Goal: Check status: Check status

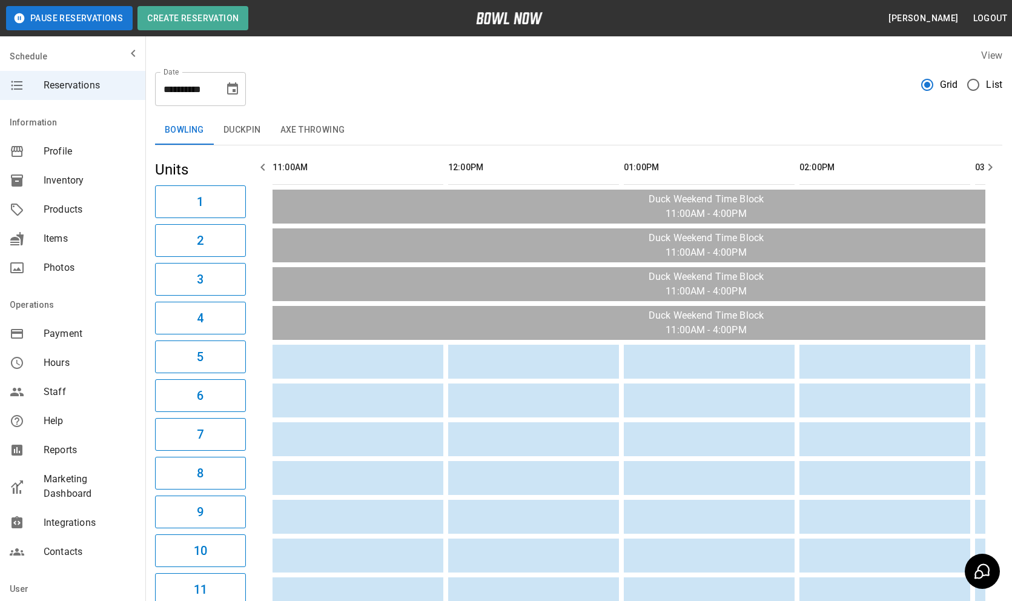
click at [235, 88] on icon "Choose date, selected date is Sep 6, 2025" at bounding box center [232, 89] width 15 height 15
click at [230, 94] on icon "Choose date, selected date is Sep 6, 2025" at bounding box center [232, 88] width 11 height 12
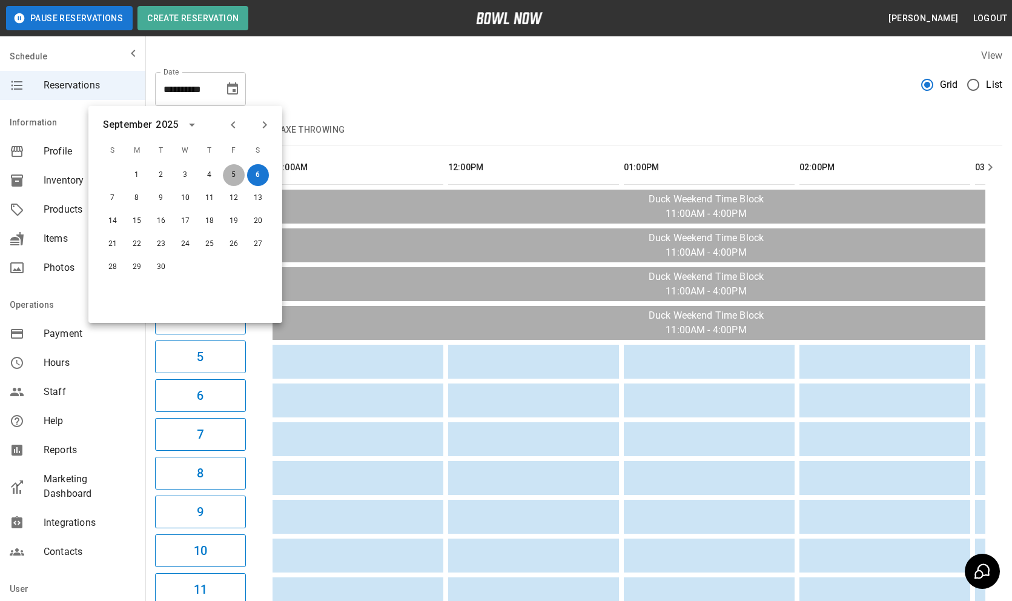
click at [236, 169] on button "5" at bounding box center [234, 175] width 22 height 22
type input "**********"
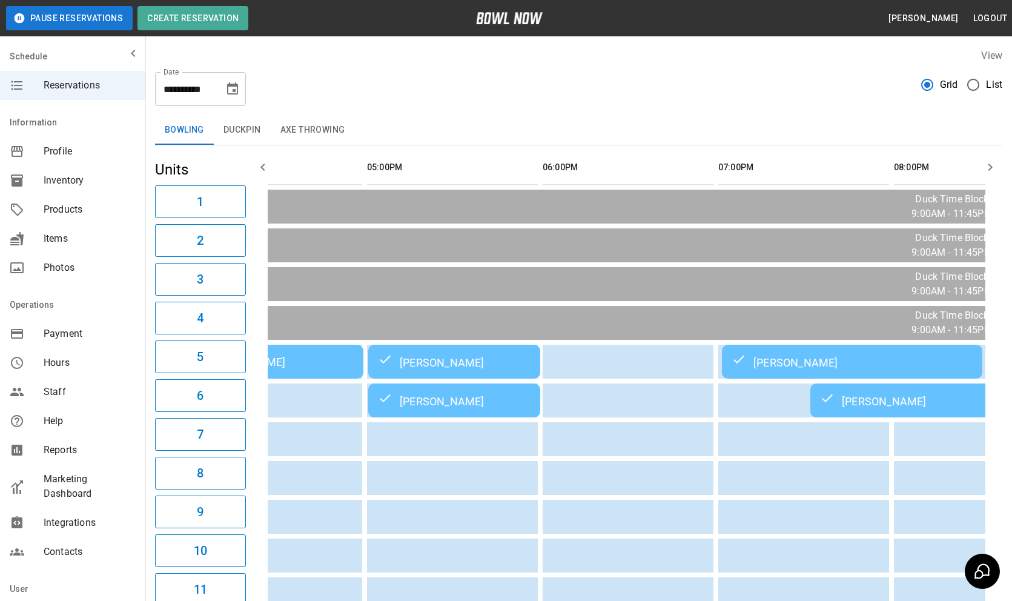
scroll to position [0, 134]
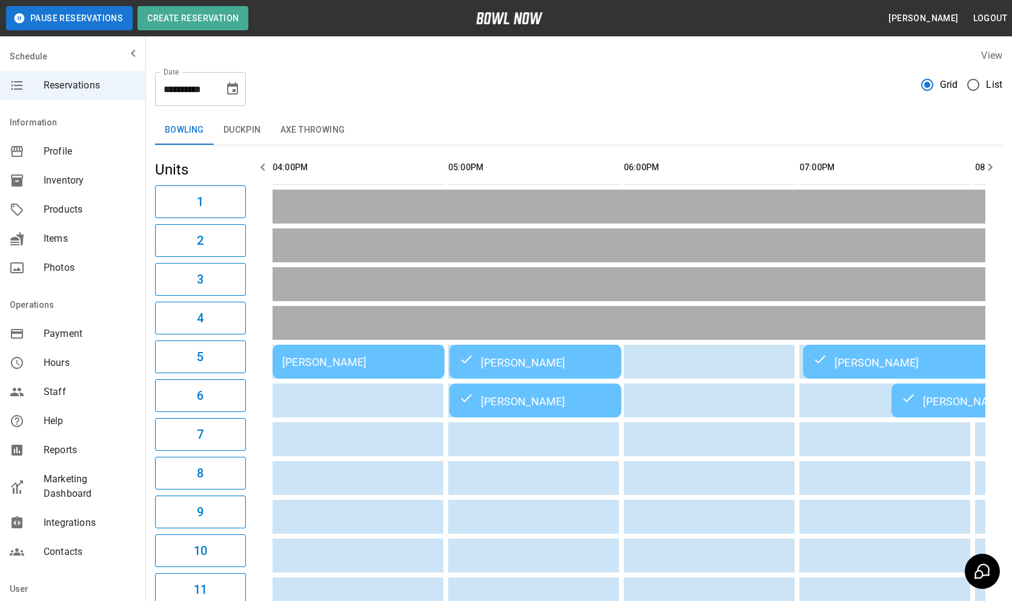
click at [398, 360] on div "[PERSON_NAME]" at bounding box center [358, 361] width 153 height 13
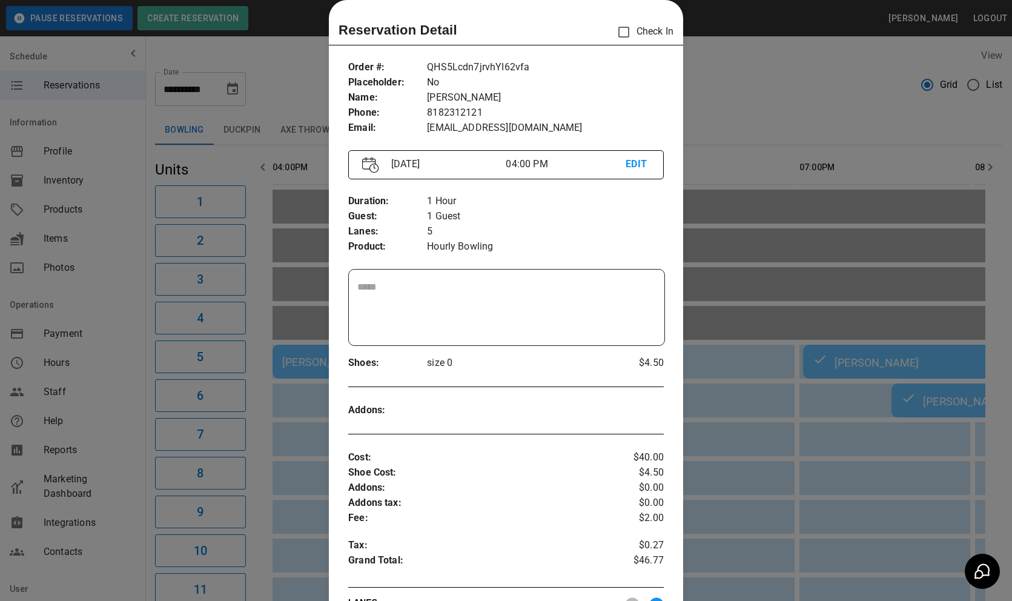
click at [754, 513] on div at bounding box center [506, 300] width 1012 height 601
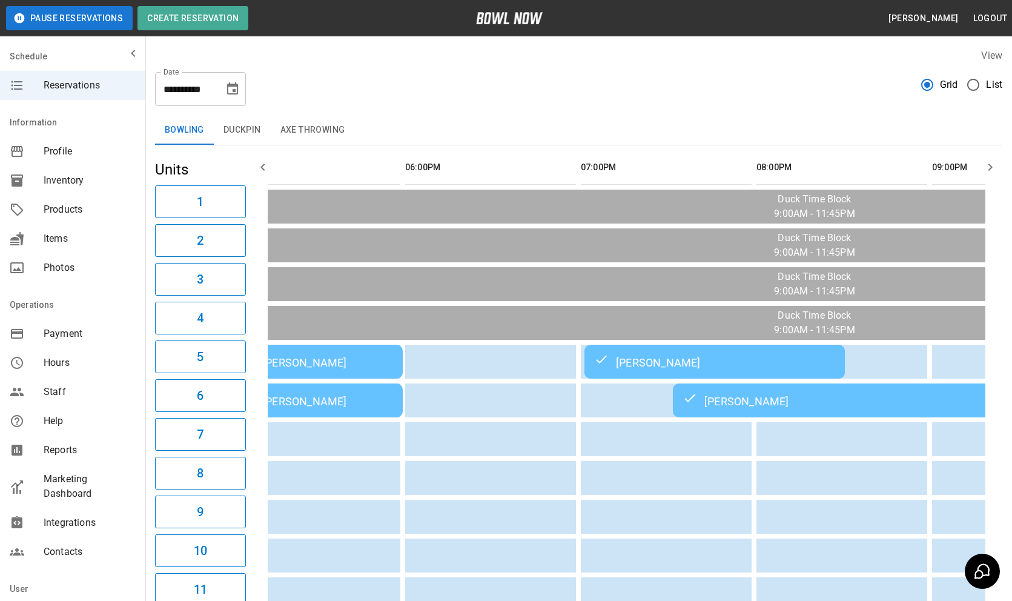
click at [761, 398] on div "[PERSON_NAME]" at bounding box center [847, 400] width 329 height 15
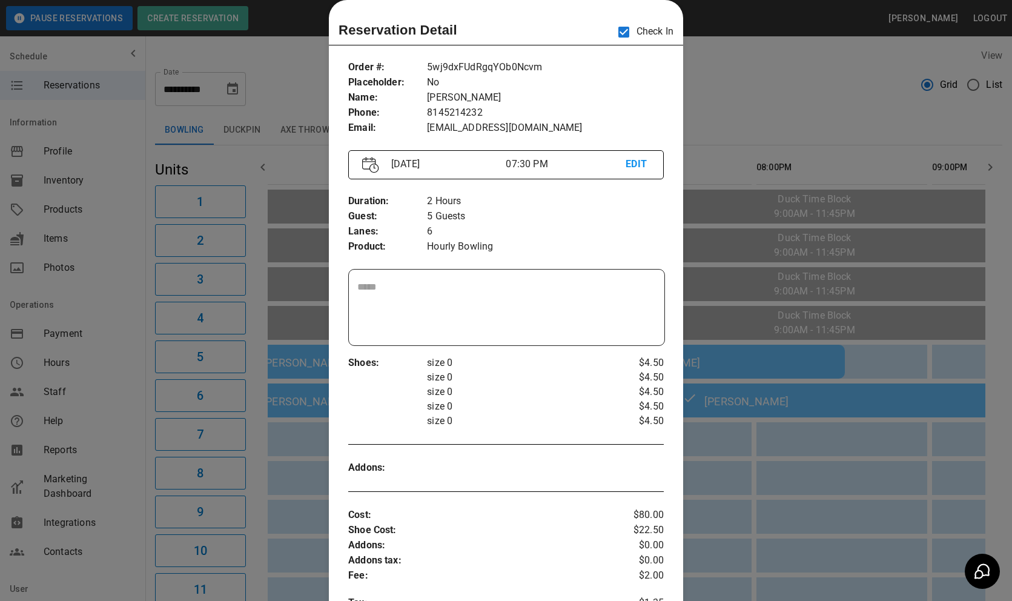
click at [779, 466] on div at bounding box center [506, 300] width 1012 height 601
